Goal: Task Accomplishment & Management: Complete application form

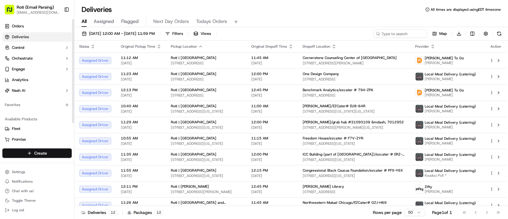
click at [21, 155] on html "Roti (Email Parsing) [EMAIL_ADDRESS][DOMAIN_NAME] Toggle Sidebar Orders Deliver…" at bounding box center [254, 109] width 508 height 219
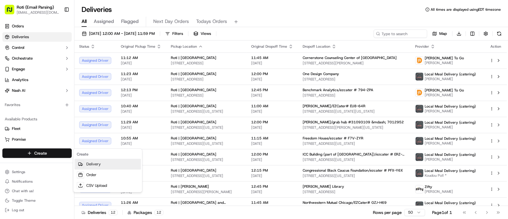
drag, startPoint x: 77, startPoint y: 158, endPoint x: 121, endPoint y: 157, distance: 44.7
click at [77, 159] on link "Delivery" at bounding box center [107, 164] width 66 height 11
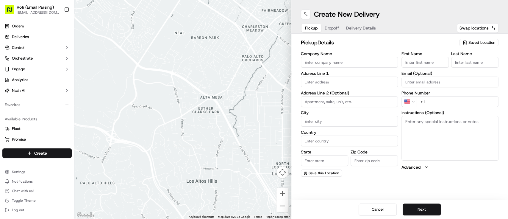
click at [477, 40] on span "Saved Location" at bounding box center [482, 42] width 27 height 5
type input "[GEOGRAPHIC_DATA]"
click at [447, 68] on div "Roti | [GEOGRAPHIC_DATA]" at bounding box center [465, 64] width 85 height 9
type input "Roti | [GEOGRAPHIC_DATA]"
type input "[STREET_ADDRESS][PERSON_NAME]"
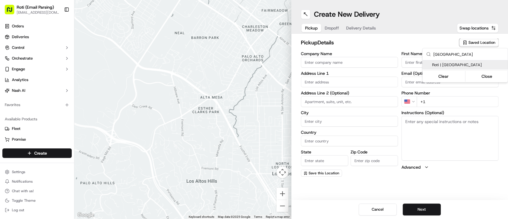
type input "[GEOGRAPHIC_DATA]"
type input "US"
type input "IL"
type input "60607"
type input "Manager"
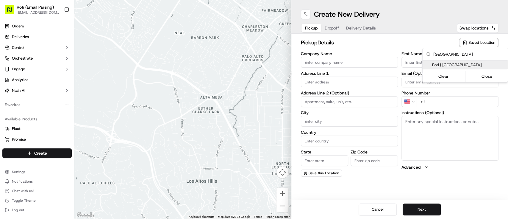
type input "Manager"
type input "[PHONE_NUMBER]"
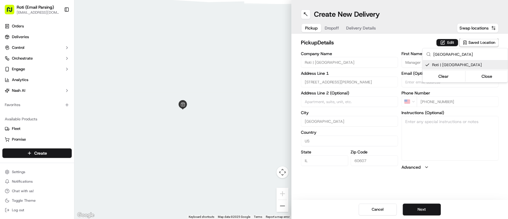
click at [420, 205] on html "Roti (Email Parsing) [EMAIL_ADDRESS][DOMAIN_NAME] Toggle Sidebar Orders Deliver…" at bounding box center [254, 109] width 508 height 219
click at [420, 205] on button "Next" at bounding box center [422, 209] width 38 height 12
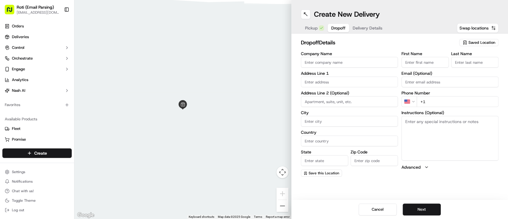
click at [342, 43] on h2 "dropoff Details" at bounding box center [378, 42] width 155 height 8
click at [318, 30] on button "Pickup" at bounding box center [315, 28] width 26 height 8
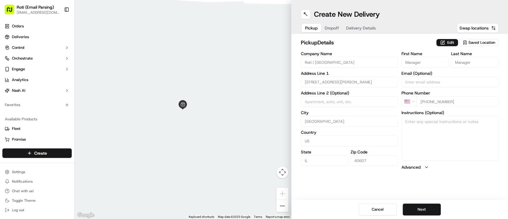
click at [344, 28] on div "Pickup Dropoff Delivery Details" at bounding box center [340, 28] width 79 height 11
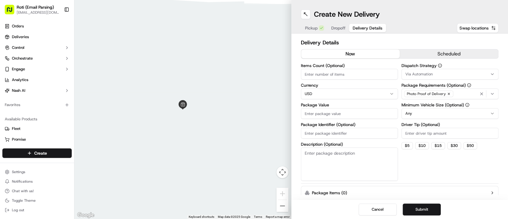
click at [336, 30] on span "Dropoff" at bounding box center [339, 28] width 14 height 6
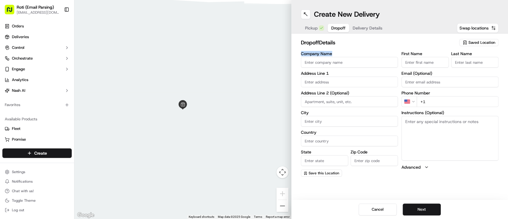
drag, startPoint x: 346, startPoint y: 56, endPoint x: 340, endPoint y: 63, distance: 9.5
click at [340, 63] on div "Company Name" at bounding box center [349, 60] width 97 height 16
click at [340, 63] on input "Company Name" at bounding box center [349, 62] width 97 height 11
paste input "[PERSON_NAME]"
type input "[PERSON_NAME]"
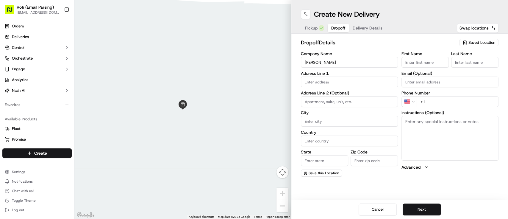
click at [407, 56] on label "First Name" at bounding box center [425, 54] width 47 height 4
click at [407, 57] on input "First Name" at bounding box center [425, 62] width 47 height 11
paste input "[PERSON_NAME]"
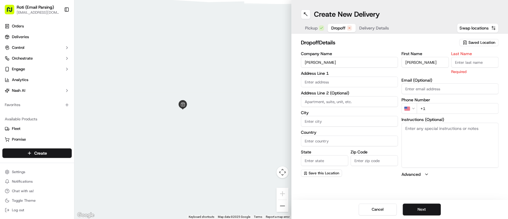
type input "[PERSON_NAME]"
click at [468, 59] on input "Last Name" at bounding box center [475, 62] width 47 height 11
type input "[PERSON_NAME]"
click at [305, 83] on input "text" at bounding box center [349, 82] width 97 height 11
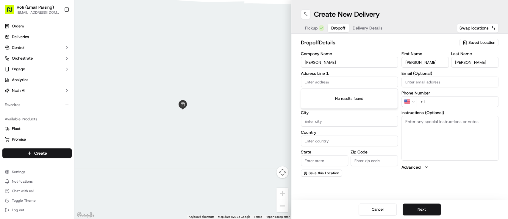
paste input "[STREET_ADDRESS][PERSON_NAME]"
click at [345, 99] on div "[STREET_ADDRESS][PERSON_NAME]" at bounding box center [350, 94] width 94 height 9
type input "[STREET_ADDRESS][PERSON_NAME]"
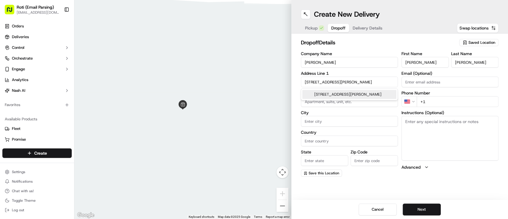
type input "[GEOGRAPHIC_DATA]"
type input "IL"
type input "60607"
type input "[STREET_ADDRESS][PERSON_NAME]"
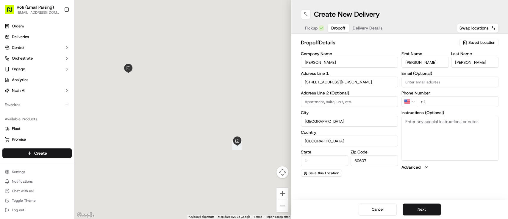
scroll to position [0, 0]
click at [337, 99] on input at bounding box center [349, 101] width 97 height 11
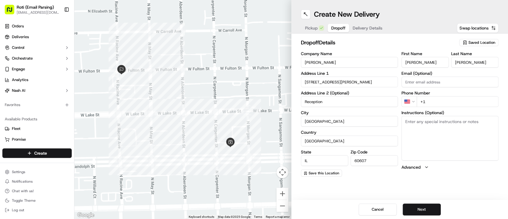
type input "Reception"
click at [449, 101] on input "+1" at bounding box center [458, 101] width 82 height 11
paste input "70884678753127311398"
drag, startPoint x: 484, startPoint y: 97, endPoint x: 416, endPoint y: 110, distance: 69.4
click at [416, 110] on div "First Name [PERSON_NAME] Last Name [PERSON_NAME] Email (Optional) Phone Number …" at bounding box center [450, 114] width 97 height 125
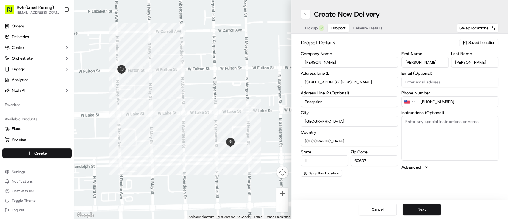
click at [436, 104] on input "[PHONE_NUMBER]" at bounding box center [458, 101] width 82 height 11
drag, startPoint x: 482, startPoint y: 102, endPoint x: 425, endPoint y: 107, distance: 57.1
click at [425, 107] on input "[PHONE_NUMBER]" at bounding box center [458, 101] width 82 height 11
paste input "[PHONE_NUMBER]"
type input "[PHONE_NUMBER]"
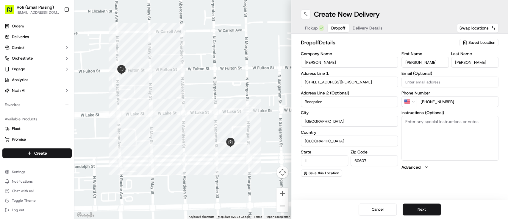
click at [459, 121] on textarea "Instructions (Optional)" at bounding box center [450, 138] width 97 height 45
paste textarea "call when you arrive [PERSON_NAME] – [PHONE_NUMBER] [PERSON_NAME] – [PHONE_NUMB…"
type textarea "call when you arrive [PERSON_NAME] – [PHONE_NUMBER] [PERSON_NAME] – [PHONE_NUMB…"
click at [432, 209] on button "Next" at bounding box center [422, 209] width 38 height 12
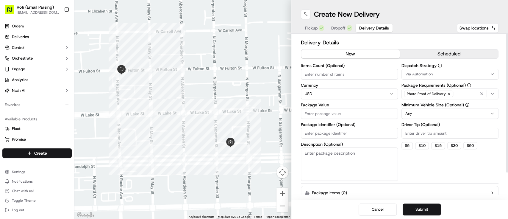
click at [429, 55] on button "scheduled" at bounding box center [449, 53] width 99 height 9
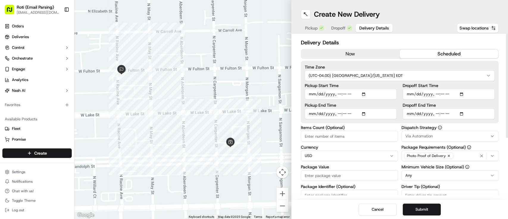
click at [339, 83] on label "Pickup Start Time" at bounding box center [351, 85] width 92 height 4
click at [339, 89] on input "Pickup Start Time" at bounding box center [351, 94] width 92 height 11
click at [335, 76] on html "Roti (Email Parsing) [EMAIL_ADDRESS][DOMAIN_NAME] Toggle Sidebar Orders Deliver…" at bounding box center [254, 109] width 508 height 219
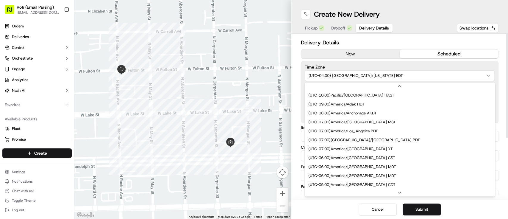
scroll to position [45, 0]
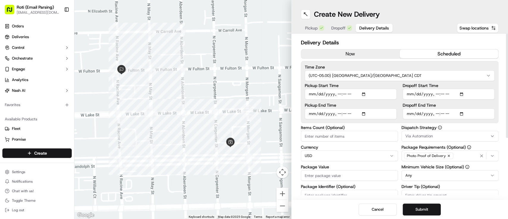
click at [449, 135] on div "Via Automation" at bounding box center [450, 135] width 94 height 5
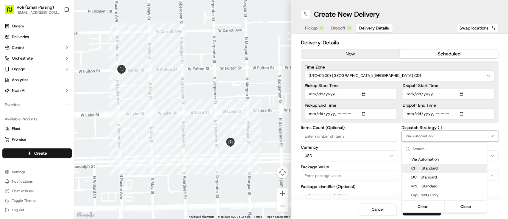
click at [434, 168] on span "CHI - Standard" at bounding box center [447, 168] width 73 height 5
click at [462, 91] on html "Roti (Email Parsing) [EMAIL_ADDRESS][DOMAIN_NAME] Toggle Sidebar Orders Deliver…" at bounding box center [254, 109] width 508 height 219
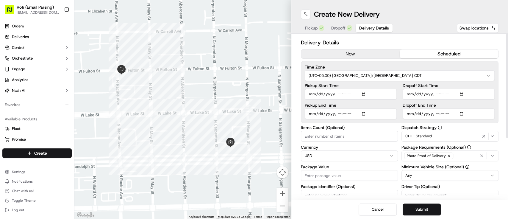
click at [462, 93] on input "Dropoff Start Time" at bounding box center [449, 94] width 92 height 11
click at [460, 94] on input "Dropoff Start Time" at bounding box center [449, 94] width 92 height 11
click at [465, 95] on input "Dropoff Start Time" at bounding box center [449, 94] width 92 height 11
type input "[DATE]T11:00"
click at [478, 86] on label "Dropoff Start Time" at bounding box center [449, 85] width 92 height 4
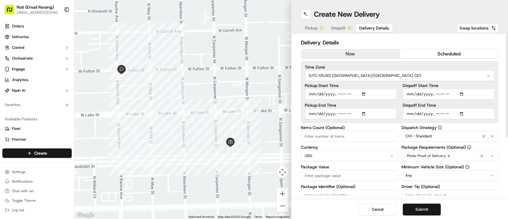
click at [478, 89] on input "Dropoff Start Time" at bounding box center [449, 94] width 92 height 11
click at [465, 113] on input "Dropoff End Time" at bounding box center [449, 113] width 92 height 11
click at [491, 101] on div "Dropoff Start Time Dropoff End Time" at bounding box center [449, 101] width 92 height 36
type input "[DATE]T11:15"
click at [473, 178] on html "Roti (Email Parsing) [EMAIL_ADDRESS][DOMAIN_NAME] Toggle Sidebar Orders Deliver…" at bounding box center [254, 109] width 508 height 219
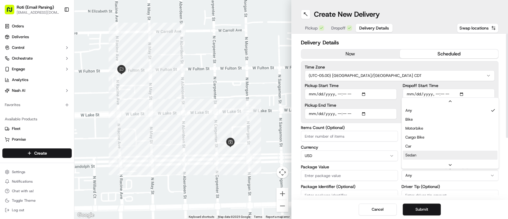
scroll to position [9, 0]
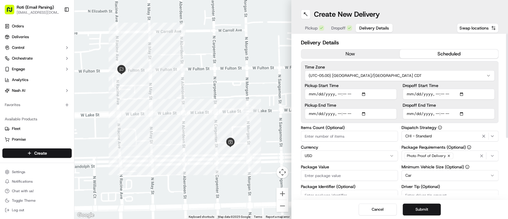
click at [358, 134] on input "Items Count (Optional)" at bounding box center [349, 136] width 97 height 11
type input "12"
click at [335, 188] on label "Package Identifier (Optional)" at bounding box center [349, 186] width 97 height 4
click at [335, 190] on input "Package Identifier (Optional)" at bounding box center [349, 195] width 97 height 11
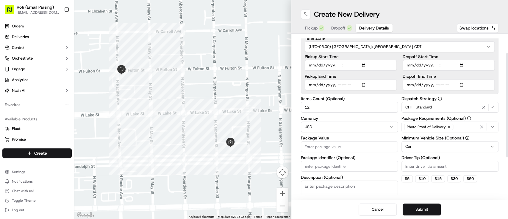
click at [308, 139] on label "Package Value" at bounding box center [349, 138] width 97 height 4
click at [308, 141] on input "Package Value" at bounding box center [349, 146] width 97 height 11
click at [310, 142] on input "Package Value" at bounding box center [349, 146] width 97 height 11
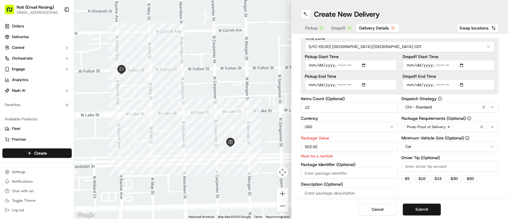
type input "922.92"
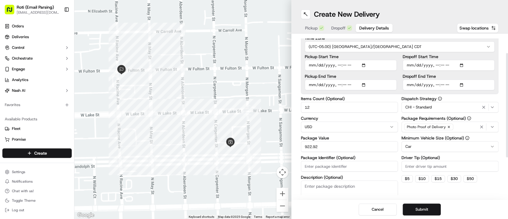
click at [315, 162] on input "Package Identifier (Optional)" at bounding box center [349, 166] width 97 height 11
paste input "[PERSON_NAME]"
type input "[PERSON_NAME]"
click at [434, 161] on input "Driver Tip (Optional)" at bounding box center [450, 166] width 97 height 11
type input "92.29"
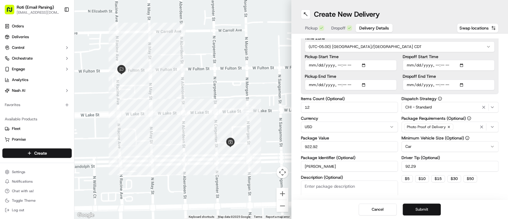
click at [428, 205] on button "Submit" at bounding box center [422, 209] width 38 height 12
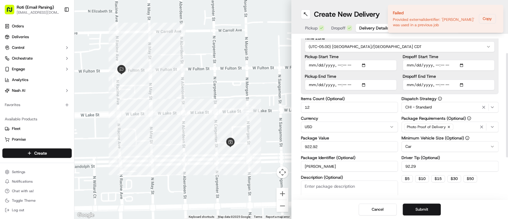
click at [345, 169] on input "[PERSON_NAME]" at bounding box center [349, 166] width 97 height 11
type input "[PERSON_NAME] Clark9.25"
click at [404, 206] on button "Submit" at bounding box center [422, 209] width 38 height 12
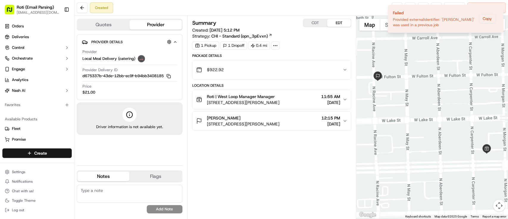
click at [317, 25] on button "CDT" at bounding box center [316, 23] width 24 height 8
drag, startPoint x: 21, startPoint y: 41, endPoint x: 52, endPoint y: 15, distance: 40.8
click at [21, 41] on link "Deliveries" at bounding box center [36, 37] width 69 height 10
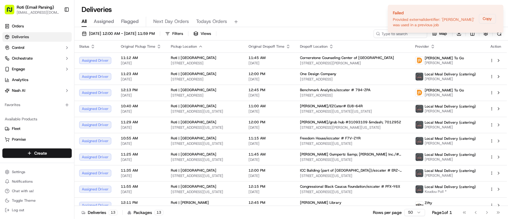
click at [195, 4] on div "Deliveries All times are displayed using EDT timezone All Assigned Flagged Next…" at bounding box center [291, 109] width 434 height 219
click at [236, 10] on div "Deliveries All times are displayed using EDT timezone" at bounding box center [291, 10] width 434 height 10
click at [500, 12] on button "Notifications (F8)" at bounding box center [498, 9] width 7 height 7
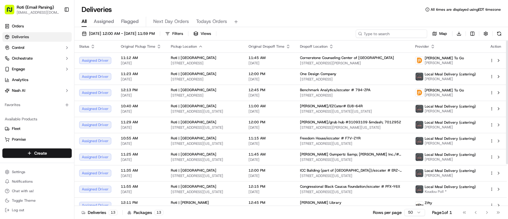
click at [388, 37] on input at bounding box center [391, 33] width 71 height 8
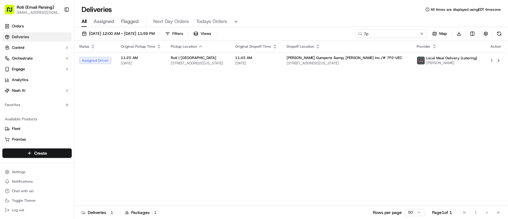
type input "7p"
click at [424, 32] on button at bounding box center [422, 34] width 6 height 6
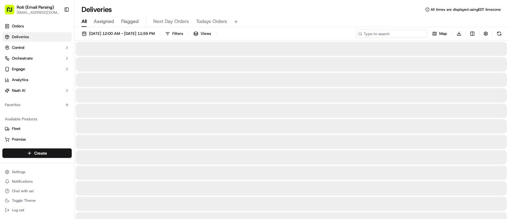
click at [402, 35] on input at bounding box center [391, 33] width 71 height 8
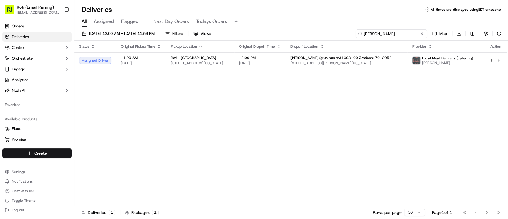
type input "[PERSON_NAME]"
click at [484, 31] on button "button" at bounding box center [486, 33] width 8 height 8
click at [467, 55] on html "Roti (Email Parsing) [EMAIL_ADDRESS][DOMAIN_NAME] Toggle Sidebar Orders Deliver…" at bounding box center [254, 109] width 508 height 219
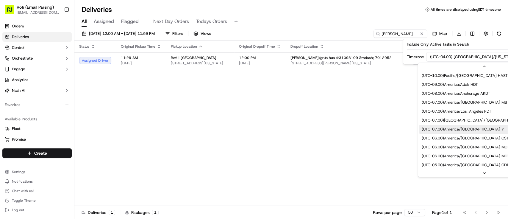
scroll to position [45, 0]
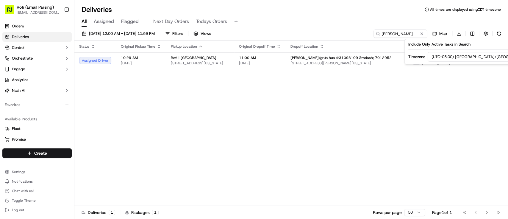
click at [379, 120] on div "Status Original Pickup Time Pickup Location Original Dropoff Time Dropoff Locat…" at bounding box center [290, 123] width 433 height 165
drag, startPoint x: 421, startPoint y: 33, endPoint x: 413, endPoint y: 33, distance: 7.7
click at [413, 33] on div "[PERSON_NAME]" at bounding box center [401, 33] width 54 height 8
click at [413, 33] on input "[PERSON_NAME]" at bounding box center [391, 33] width 71 height 8
click at [423, 35] on button at bounding box center [422, 34] width 6 height 6
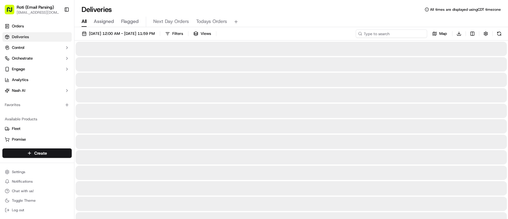
click at [417, 35] on input at bounding box center [391, 33] width 71 height 8
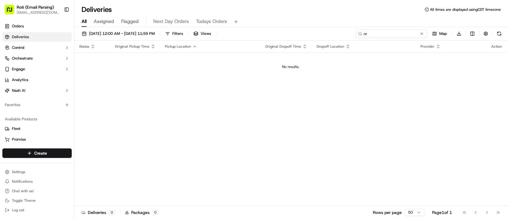
type input "n"
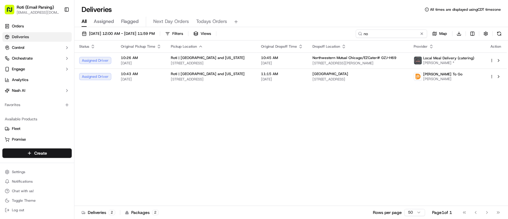
type input "n"
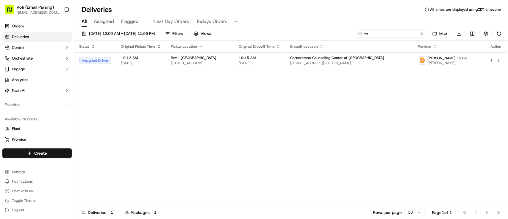
type input "c"
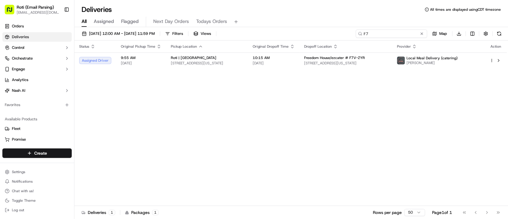
type input "F7"
click at [421, 32] on button at bounding box center [422, 34] width 6 height 6
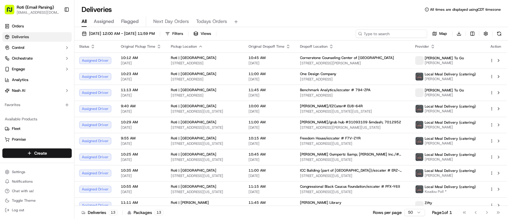
click at [412, 35] on input at bounding box center [391, 33] width 71 height 8
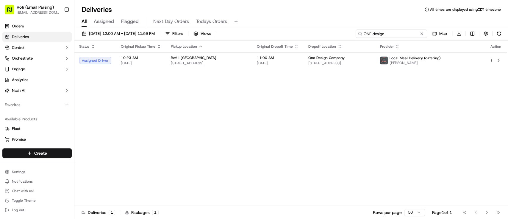
type input "ONE design"
click at [421, 33] on button at bounding box center [422, 34] width 6 height 6
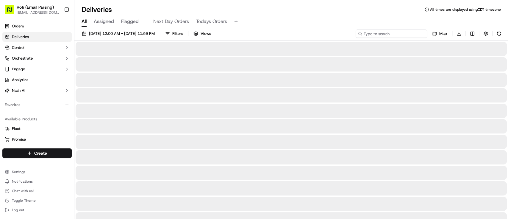
click at [416, 34] on input at bounding box center [391, 33] width 71 height 8
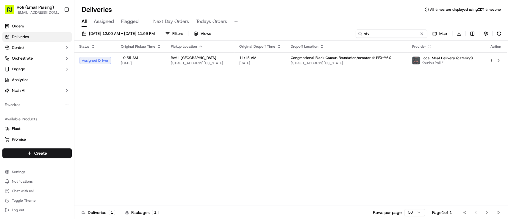
type input "pfx"
drag, startPoint x: 424, startPoint y: 36, endPoint x: 421, endPoint y: 34, distance: 3.6
click at [421, 34] on div "pfx" at bounding box center [391, 33] width 71 height 8
click at [421, 34] on button at bounding box center [422, 34] width 6 height 6
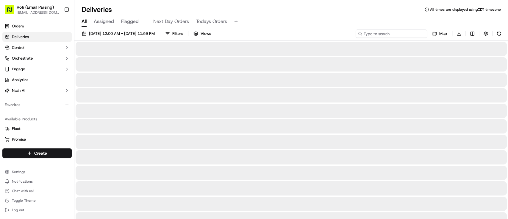
click at [408, 34] on input at bounding box center [391, 33] width 71 height 8
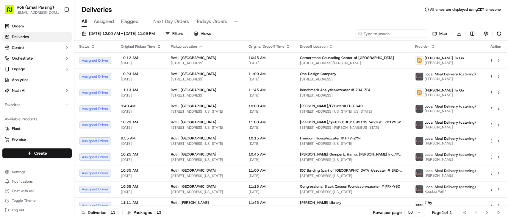
click at [408, 34] on input at bounding box center [391, 33] width 71 height 8
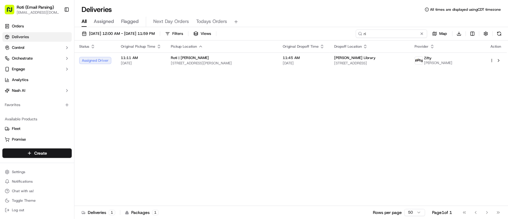
type input "r"
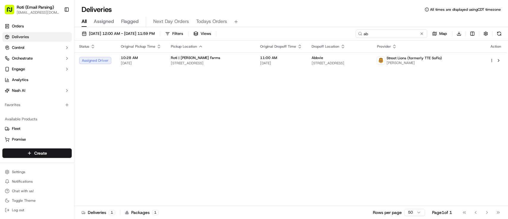
type input "a"
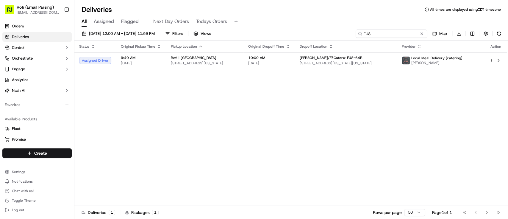
type input "EU8"
click at [420, 35] on button at bounding box center [422, 34] width 6 height 6
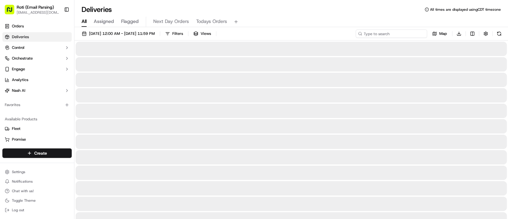
click at [404, 35] on input at bounding box center [391, 33] width 71 height 8
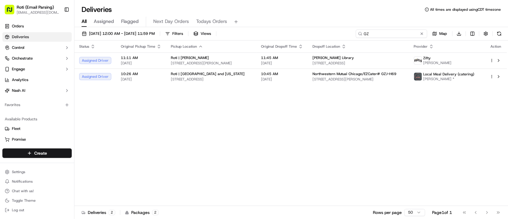
type input "G"
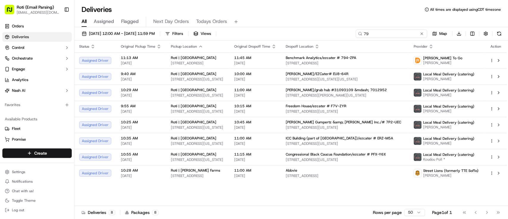
type input "79"
click at [423, 34] on button at bounding box center [422, 34] width 6 height 6
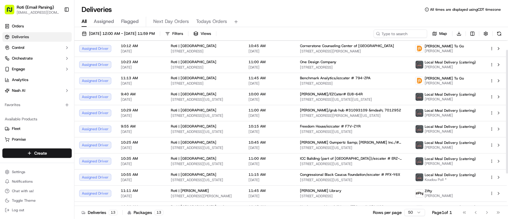
scroll to position [12, 0]
drag, startPoint x: 508, startPoint y: 70, endPoint x: 508, endPoint y: 80, distance: 9.2
click at [508, 80] on div at bounding box center [507, 112] width 2 height 124
click at [508, 79] on div at bounding box center [507, 111] width 2 height 124
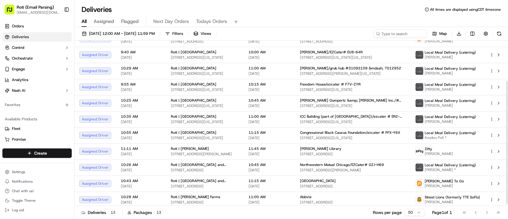
scroll to position [55, 0]
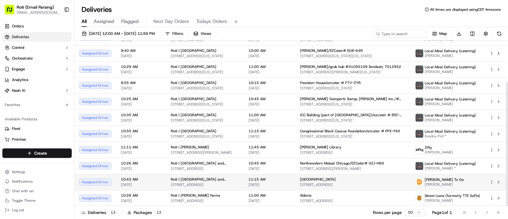
drag, startPoint x: 508, startPoint y: 137, endPoint x: 504, endPoint y: 188, distance: 50.8
click at [506, 188] on div at bounding box center [507, 144] width 2 height 124
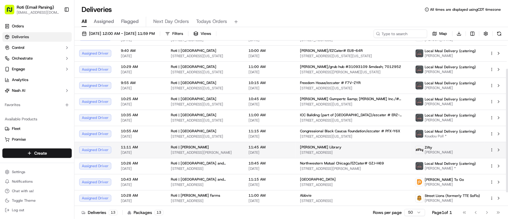
drag, startPoint x: 508, startPoint y: 120, endPoint x: 482, endPoint y: 154, distance: 42.1
click at [506, 154] on div at bounding box center [507, 131] width 2 height 124
